Goal: Find specific page/section: Find specific page/section

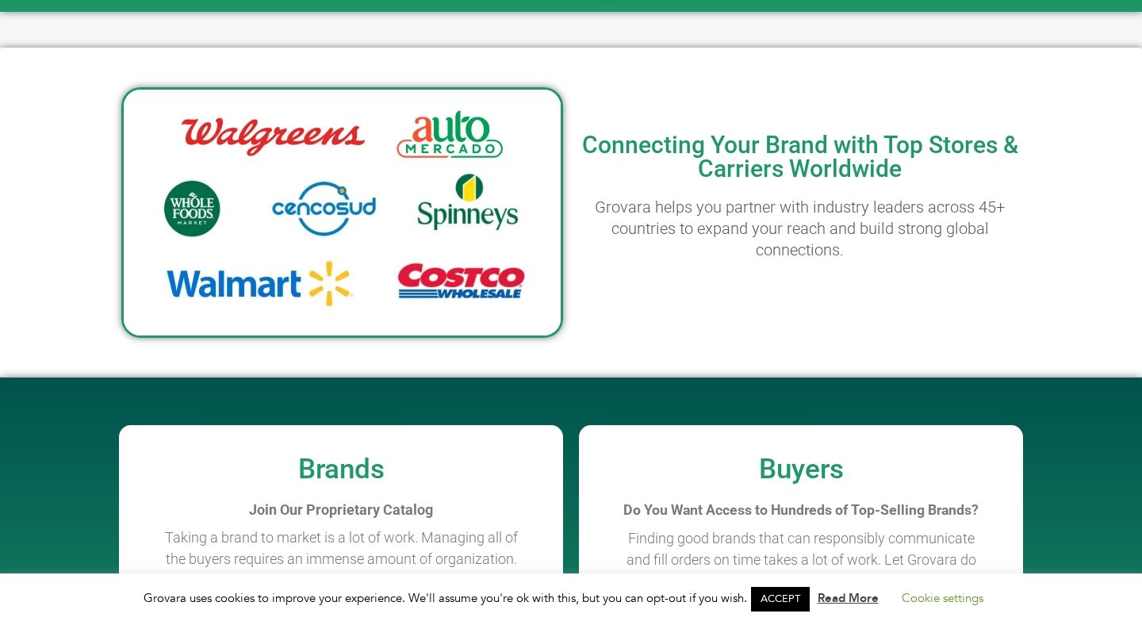
scroll to position [1191, 0]
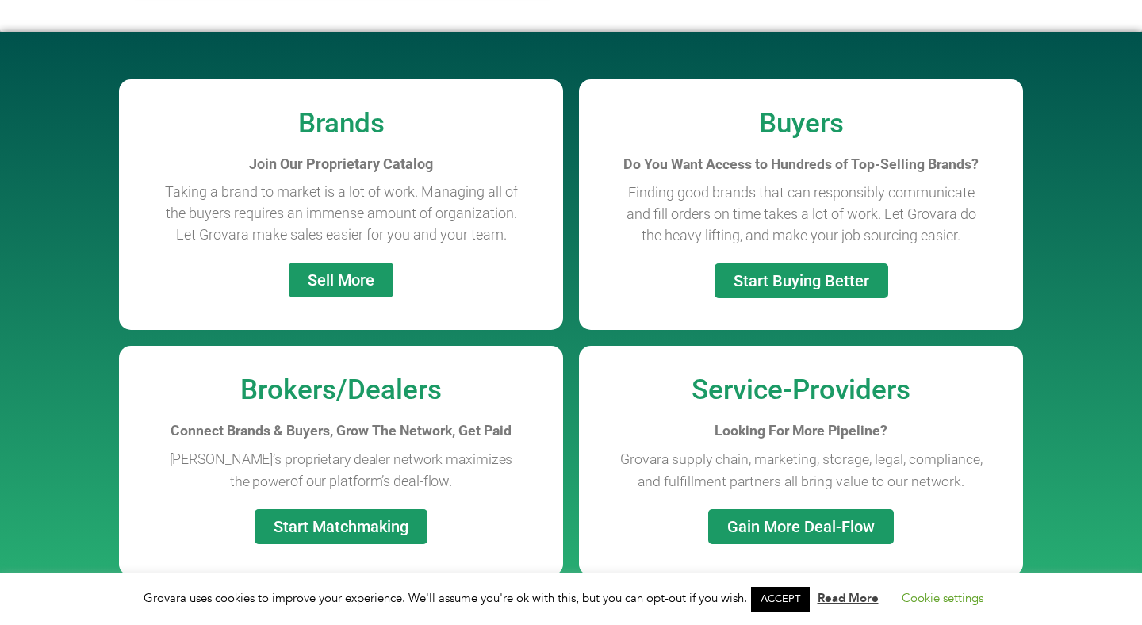
drag, startPoint x: 259, startPoint y: 190, endPoint x: 508, endPoint y: 232, distance: 252.5
click at [508, 232] on p "Taking a brand to market is a lot of work. Managing all of the buyers requires …" at bounding box center [341, 213] width 365 height 64
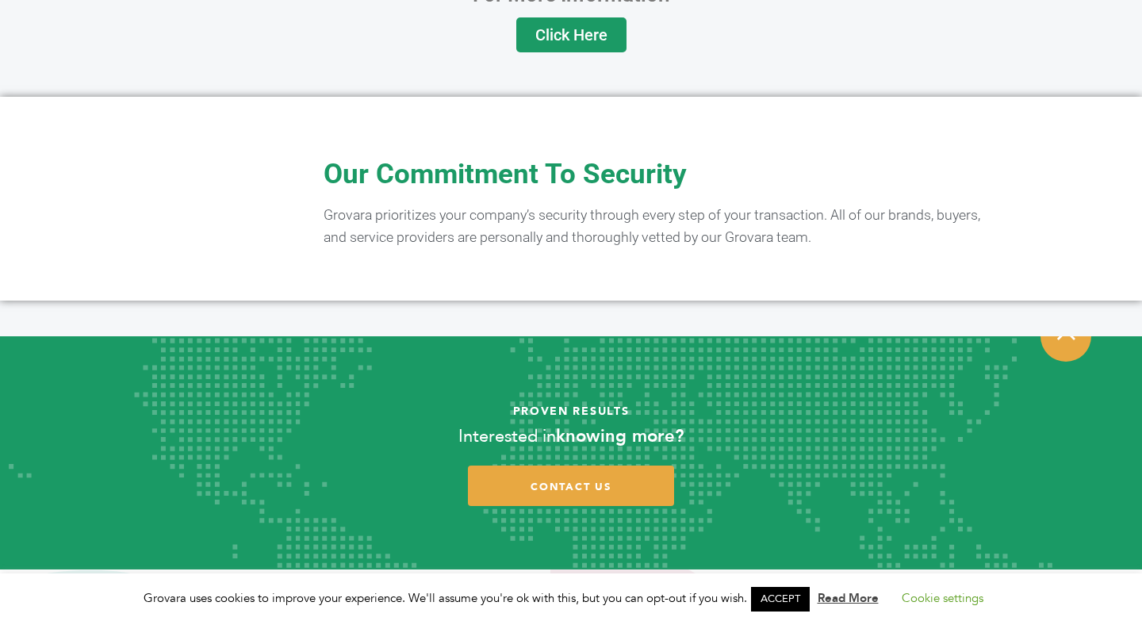
scroll to position [3105, 0]
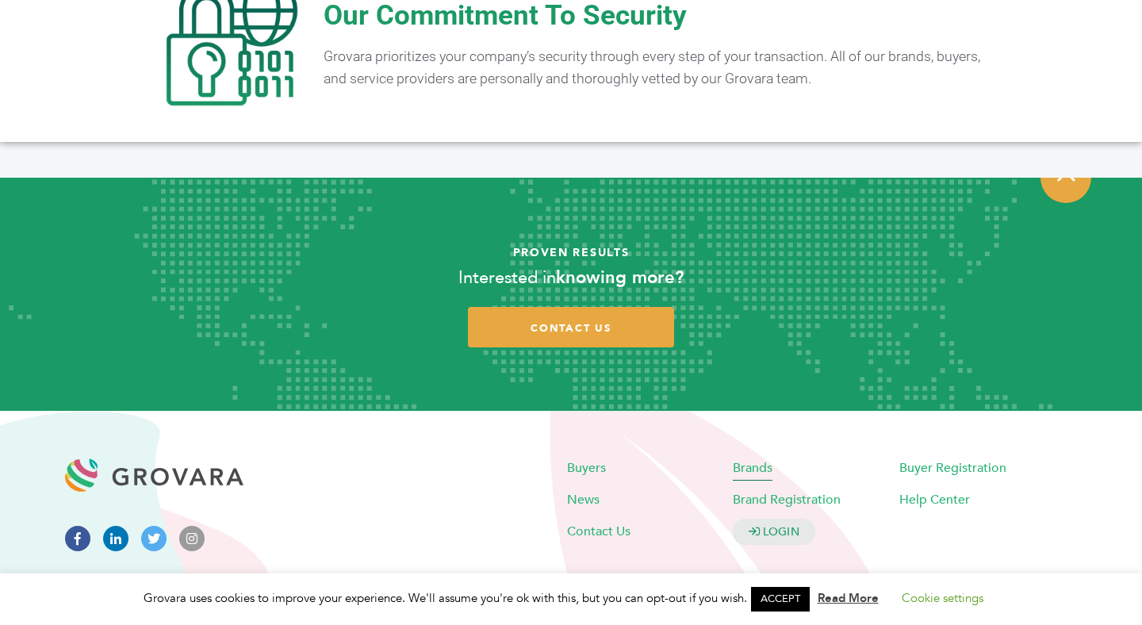
click at [755, 458] on span "Brands" at bounding box center [753, 466] width 40 height 17
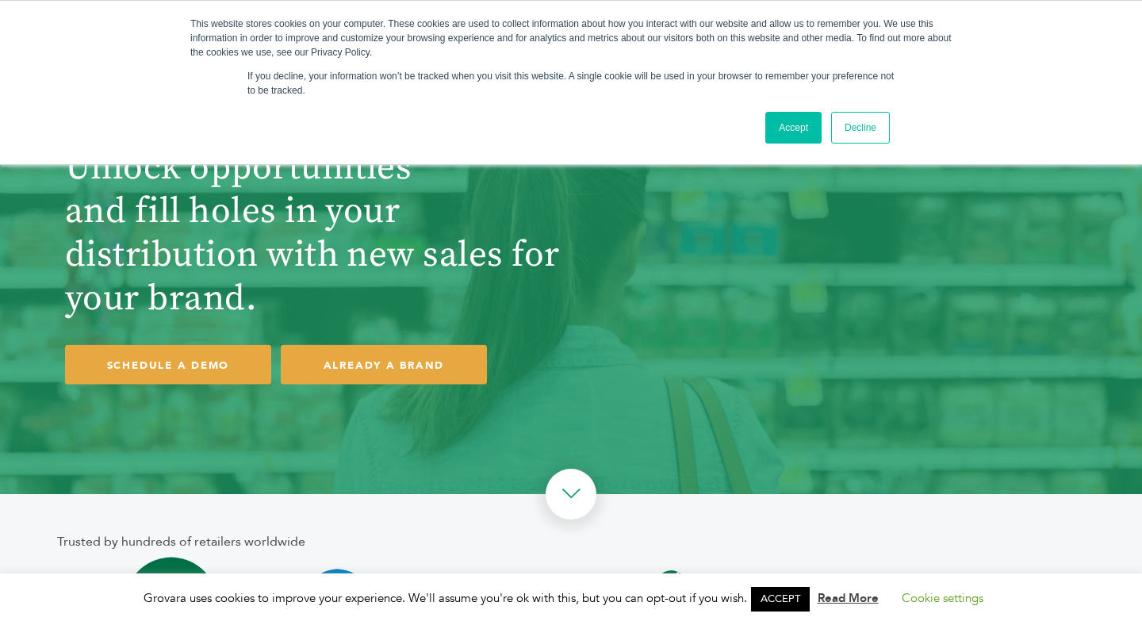
click at [801, 132] on link "Accept" at bounding box center [793, 128] width 56 height 32
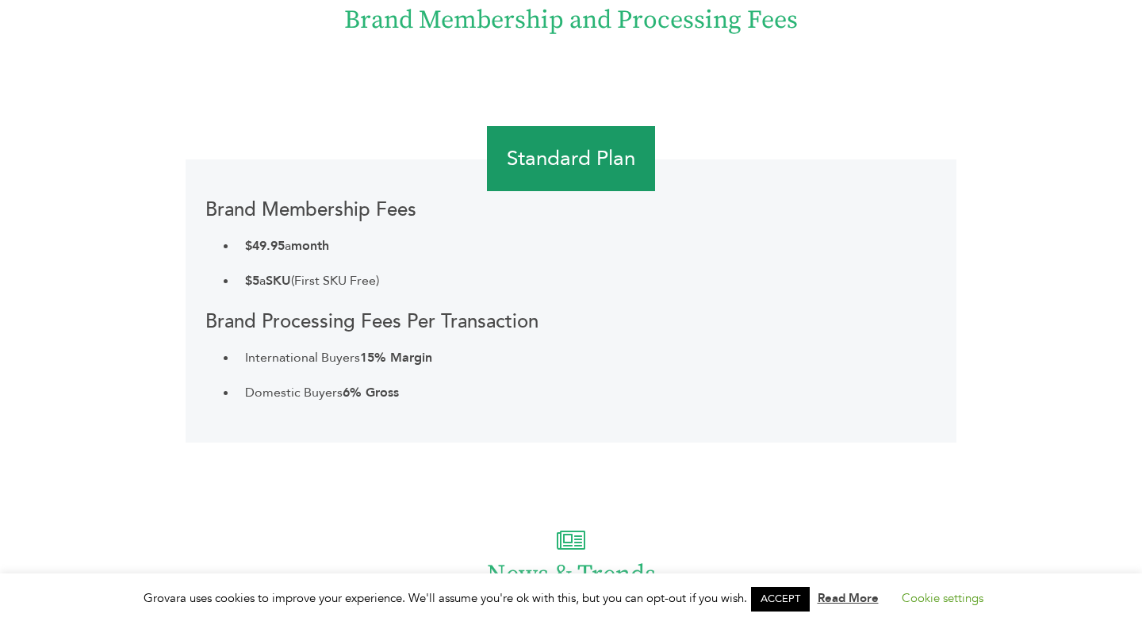
scroll to position [3021, 0]
